Goal: Information Seeking & Learning: Learn about a topic

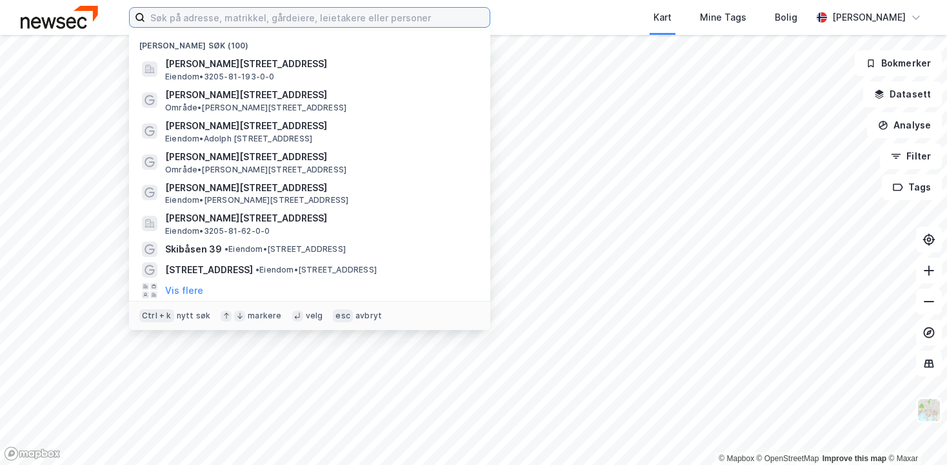
click at [246, 26] on input at bounding box center [317, 17] width 345 height 19
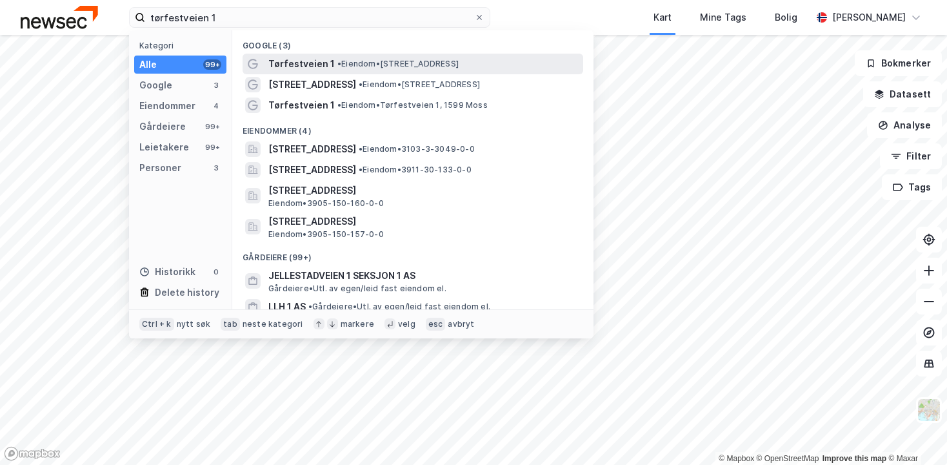
click at [352, 66] on span "• Eiendom • [STREET_ADDRESS]" at bounding box center [398, 64] width 121 height 10
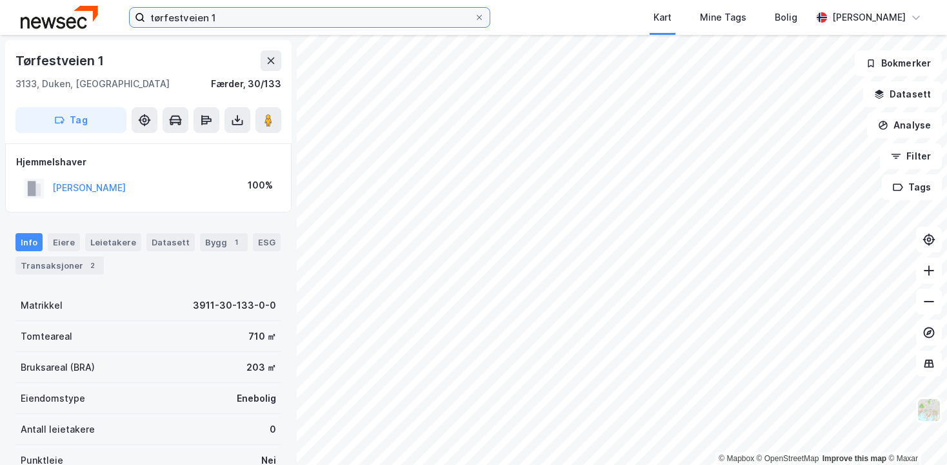
click at [236, 19] on input "tørfestveien 1" at bounding box center [309, 17] width 329 height 19
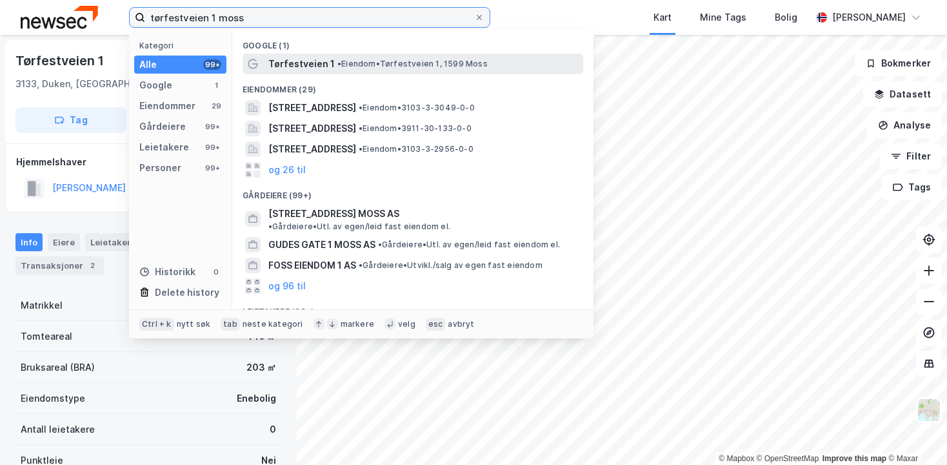
type input "tørfestveien 1 moss"
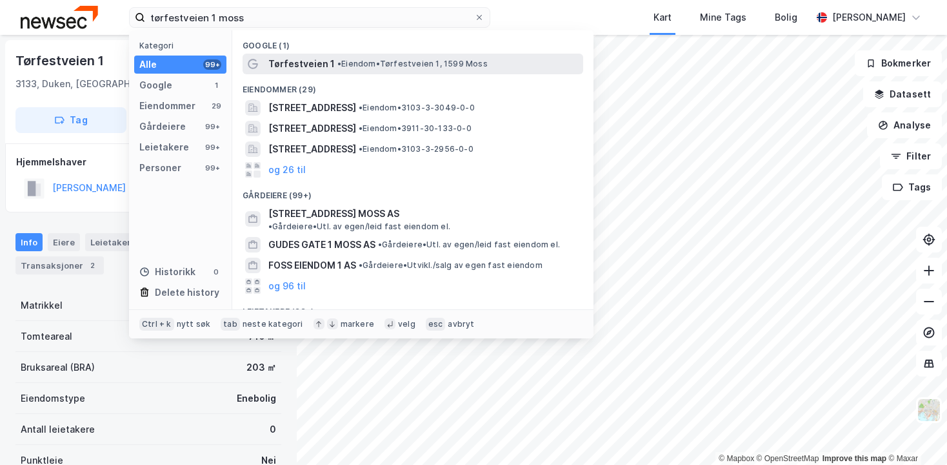
click at [396, 55] on div "Tørfestveien 1 • Eiendom • [STREET_ADDRESS]" at bounding box center [413, 64] width 341 height 21
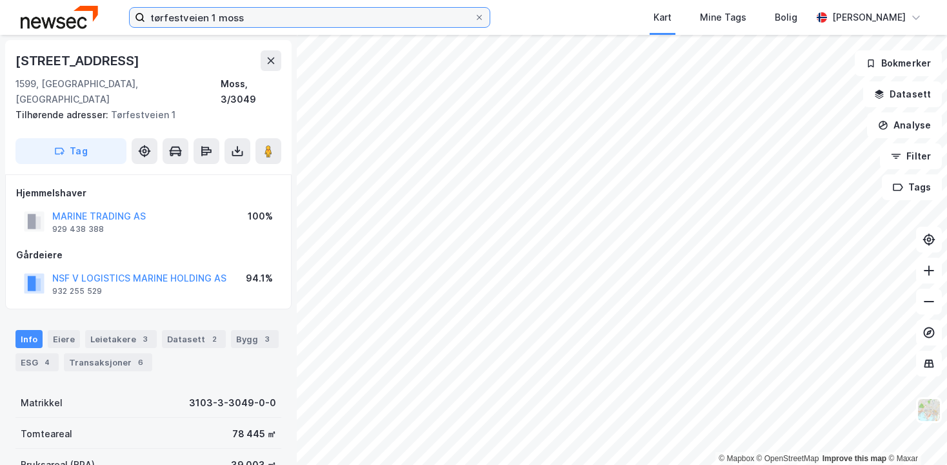
click at [259, 20] on input "tørfestveien 1 moss" at bounding box center [309, 17] width 329 height 19
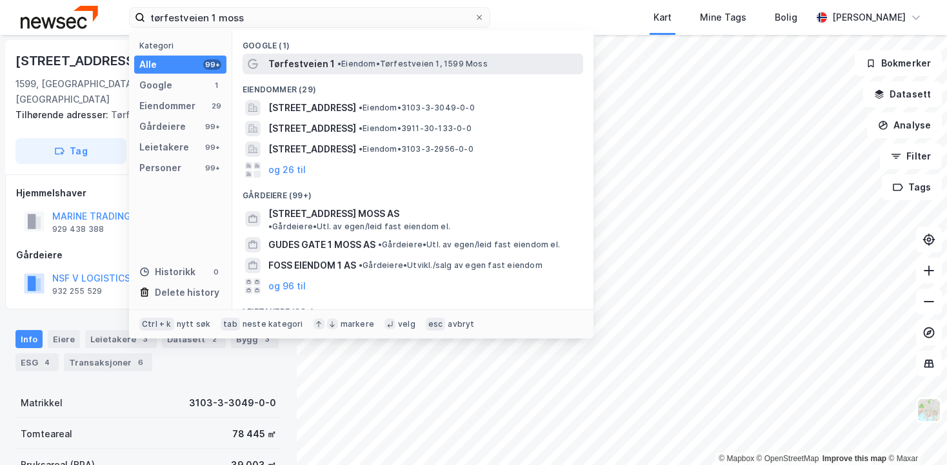
click at [309, 68] on span "Tørfestveien 1" at bounding box center [301, 63] width 66 height 15
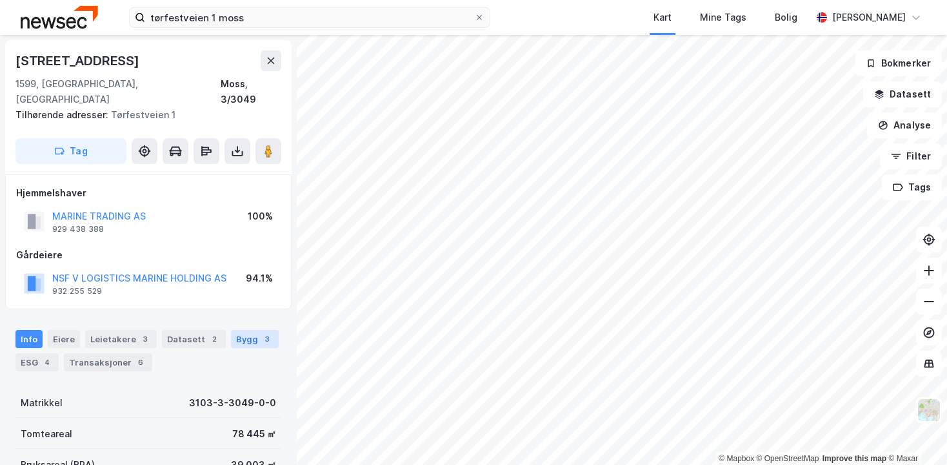
click at [237, 330] on div "Bygg 3" at bounding box center [255, 339] width 48 height 18
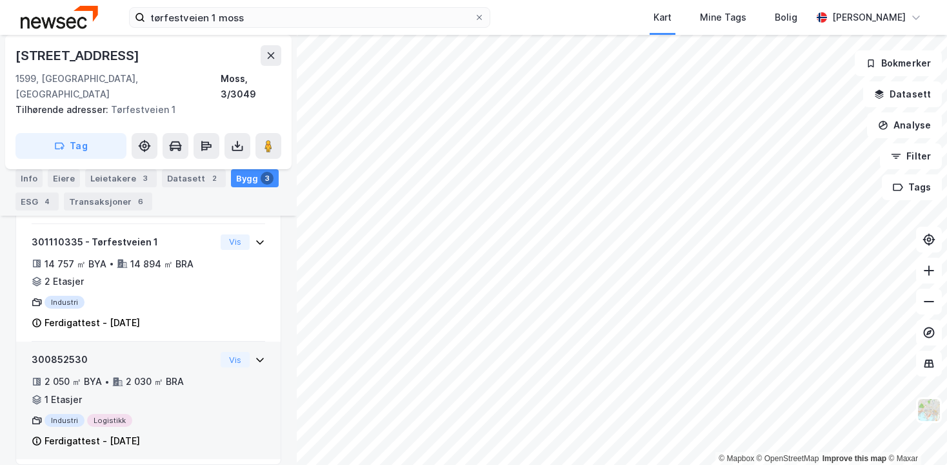
scroll to position [297, 0]
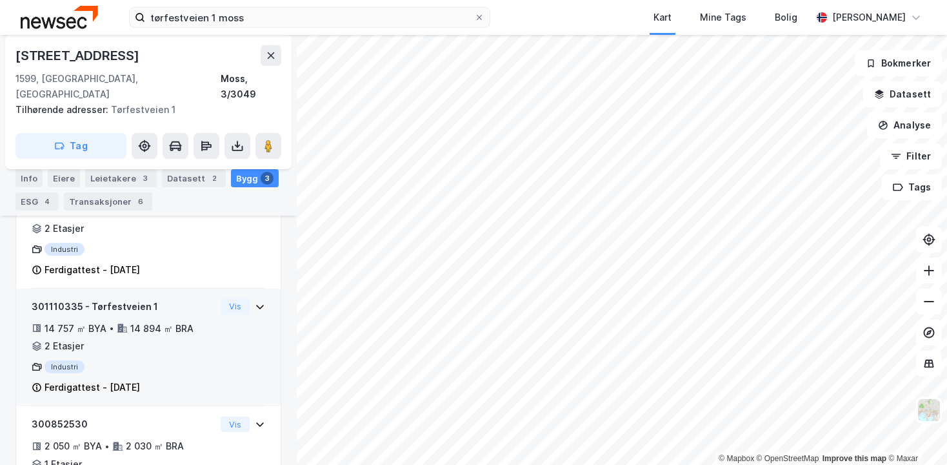
click at [256, 305] on icon at bounding box center [260, 307] width 8 height 5
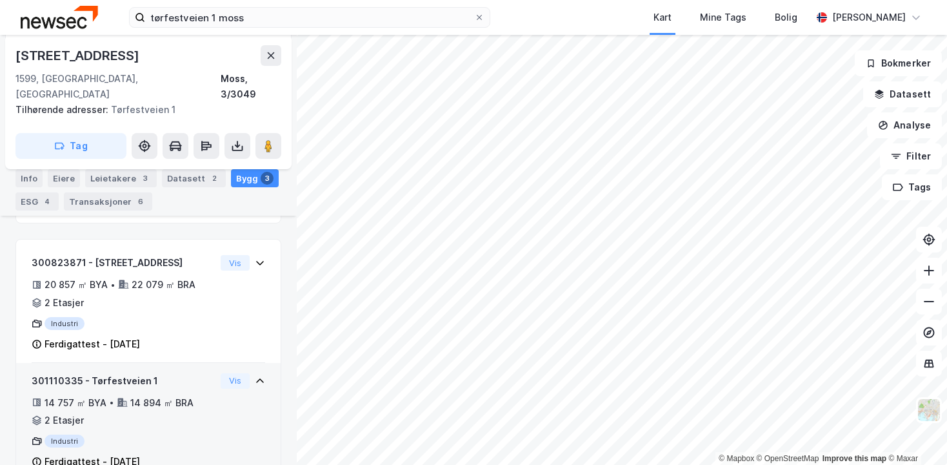
scroll to position [222, 0]
click at [151, 401] on div "14 757 ㎡ BYA • 14 894 ㎡ BRA • 2 Etasjer" at bounding box center [124, 413] width 184 height 34
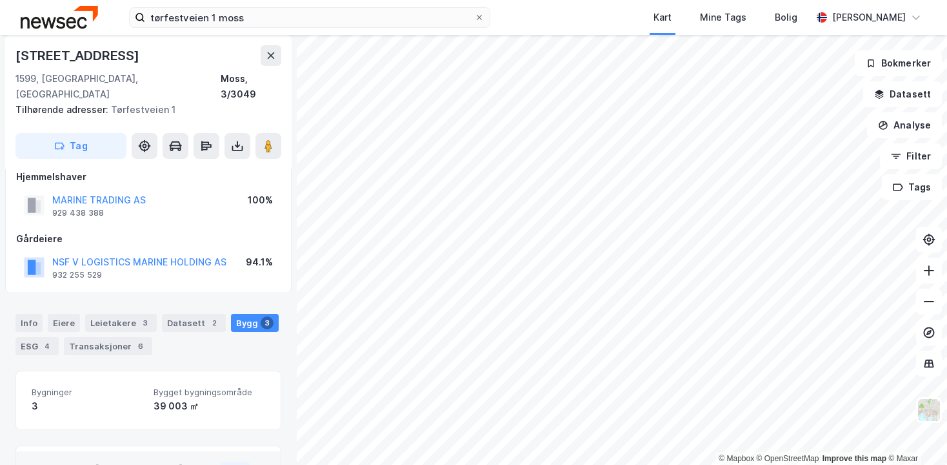
scroll to position [0, 0]
